Goal: Navigation & Orientation: Find specific page/section

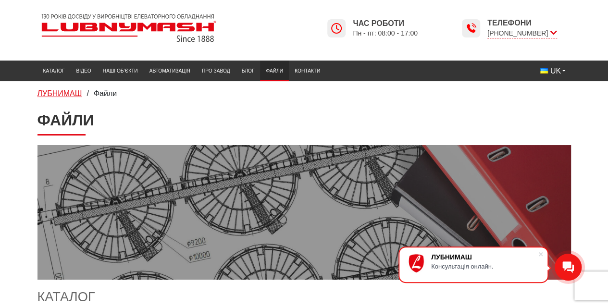
click at [65, 93] on span "ЛУБНИМАШ" at bounding box center [60, 93] width 45 height 8
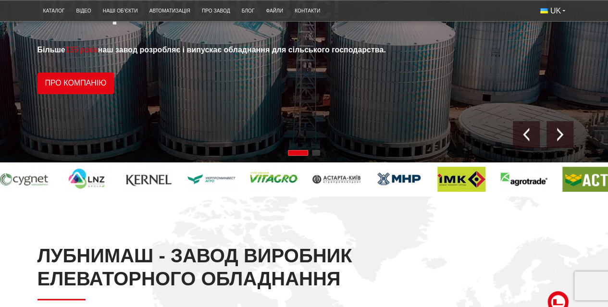
scroll to position [112, 0]
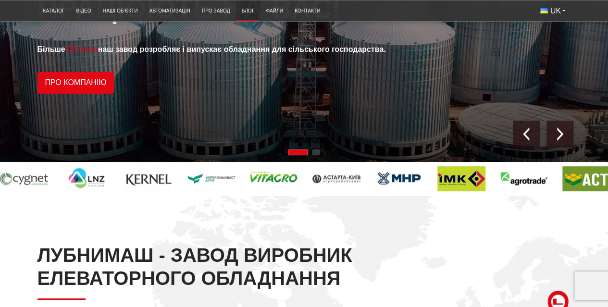
click at [242, 11] on link "Блог" at bounding box center [248, 11] width 25 height 16
